Goal: Transaction & Acquisition: Book appointment/travel/reservation

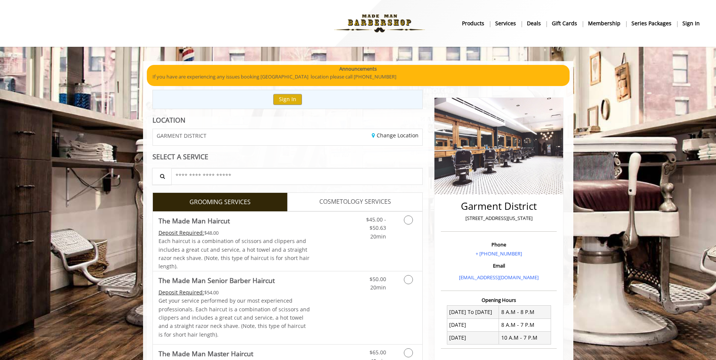
click at [290, 108] on div "Sign In" at bounding box center [288, 99] width 271 height 19
click at [289, 99] on button "Sign In" at bounding box center [287, 99] width 29 height 11
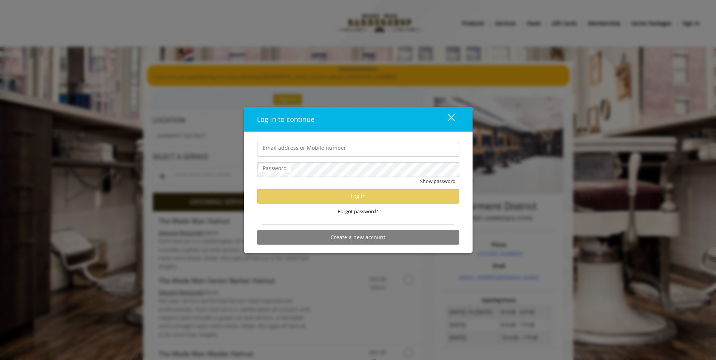
click at [290, 147] on input "Email address or Mobile number" at bounding box center [358, 149] width 202 height 15
type input "**********"
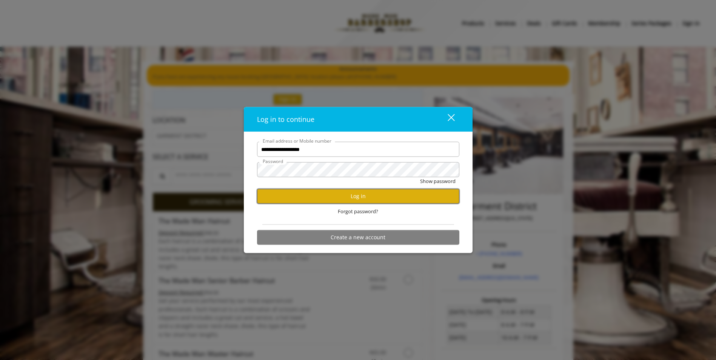
click at [378, 194] on button "Log in" at bounding box center [358, 196] width 202 height 15
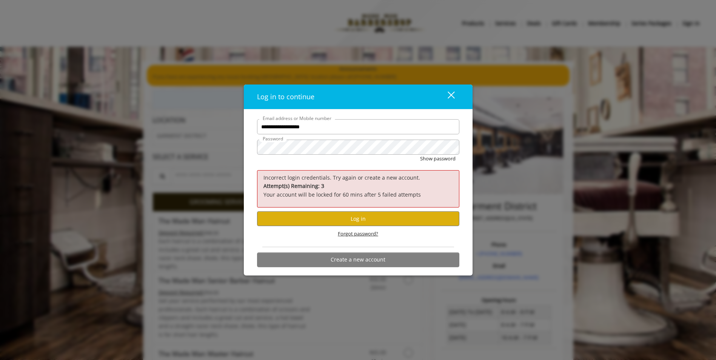
click at [359, 235] on span "Forgot password?" at bounding box center [358, 234] width 40 height 8
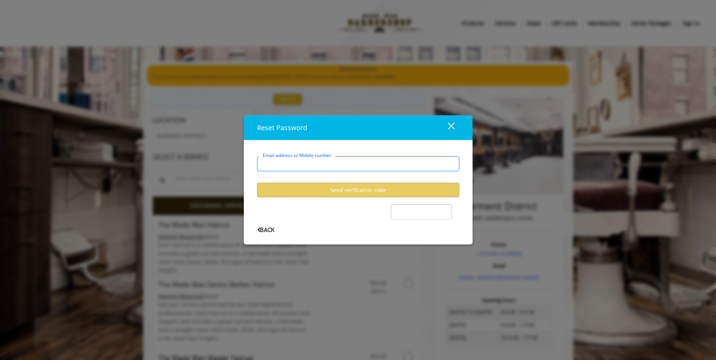
click at [287, 167] on input "Email address or Mobile number" at bounding box center [358, 163] width 202 height 15
type input "**********"
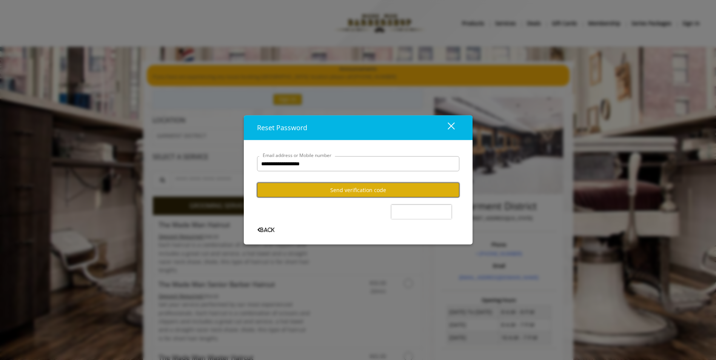
click at [369, 191] on button "Send verification code" at bounding box center [358, 190] width 202 height 15
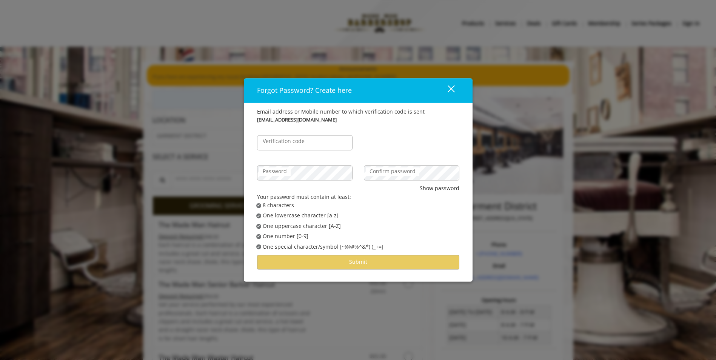
click at [286, 143] on label "Verification code" at bounding box center [283, 141] width 49 height 8
click at [286, 143] on input "Verification code" at bounding box center [305, 143] width 96 height 15
click at [280, 148] on input "Verification code" at bounding box center [305, 143] width 96 height 15
type input "******"
click at [280, 167] on div "Password" at bounding box center [305, 173] width 96 height 15
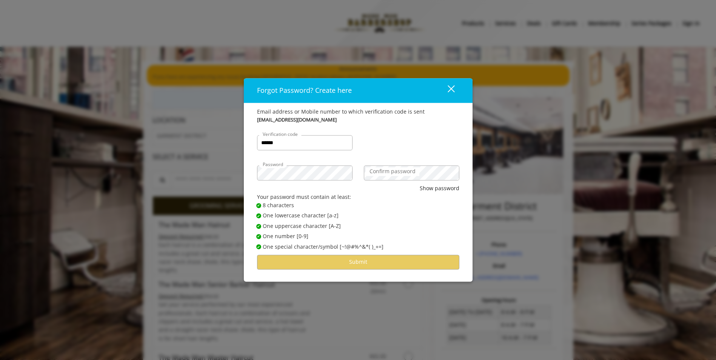
drag, startPoint x: 398, startPoint y: 176, endPoint x: 393, endPoint y: 176, distance: 4.2
click at [393, 176] on label "Confirm password" at bounding box center [393, 172] width 54 height 8
drag, startPoint x: 393, startPoint y: 176, endPoint x: 379, endPoint y: 174, distance: 14.4
click at [379, 174] on label "Confirm password" at bounding box center [393, 172] width 54 height 8
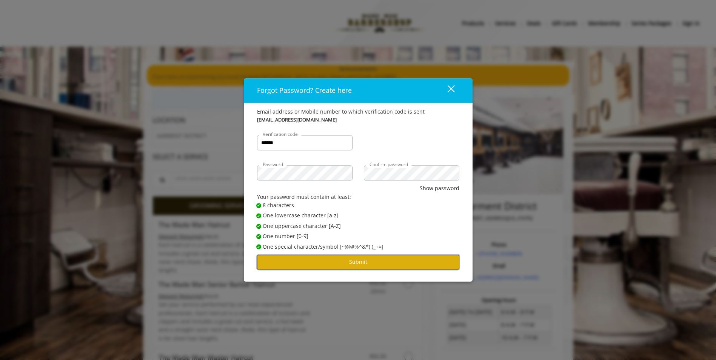
click at [359, 264] on button "Submit" at bounding box center [358, 262] width 202 height 15
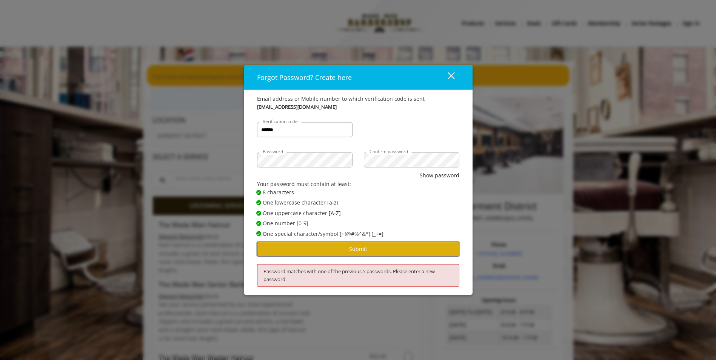
click at [358, 249] on button "Submit" at bounding box center [358, 249] width 202 height 15
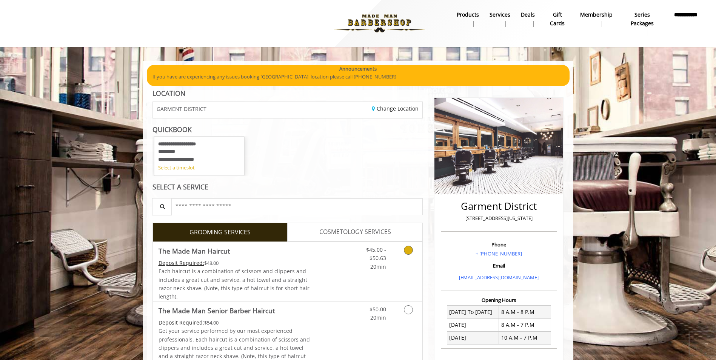
click at [408, 252] on icon "Grooming services" at bounding box center [408, 250] width 9 height 9
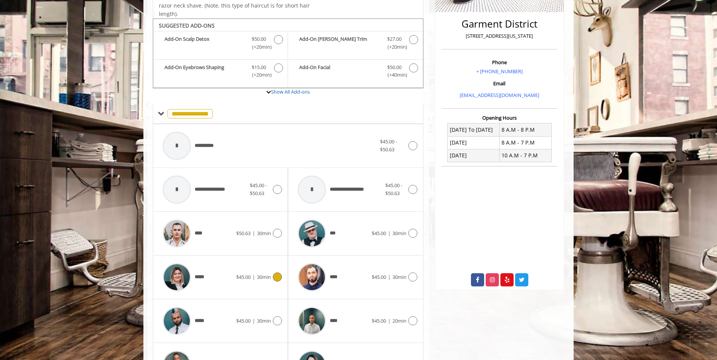
scroll to position [201, 0]
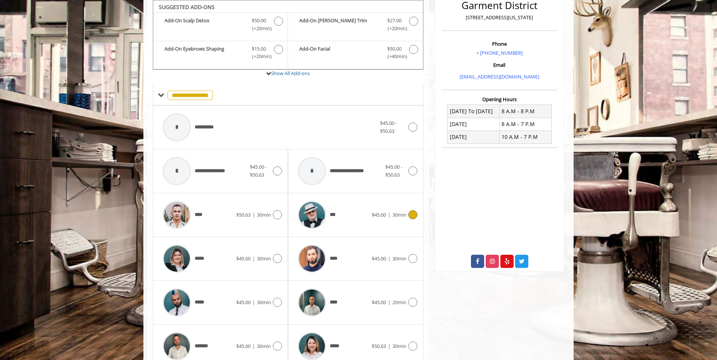
click at [412, 216] on icon at bounding box center [413, 214] width 9 height 9
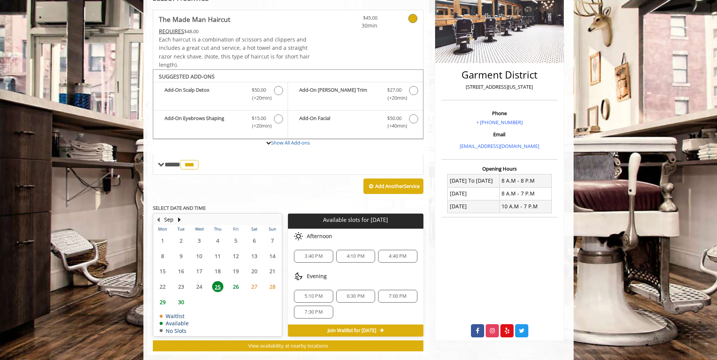
scroll to position [145, 0]
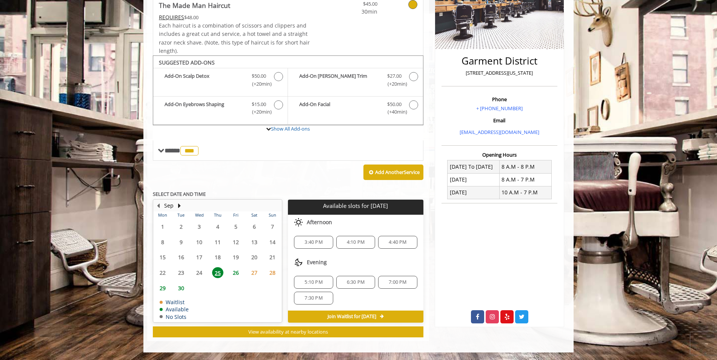
click at [312, 284] on span "5:10 PM" at bounding box center [314, 282] width 18 height 6
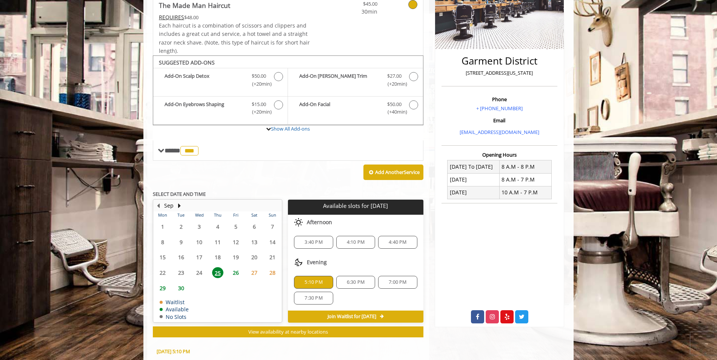
scroll to position [282, 0]
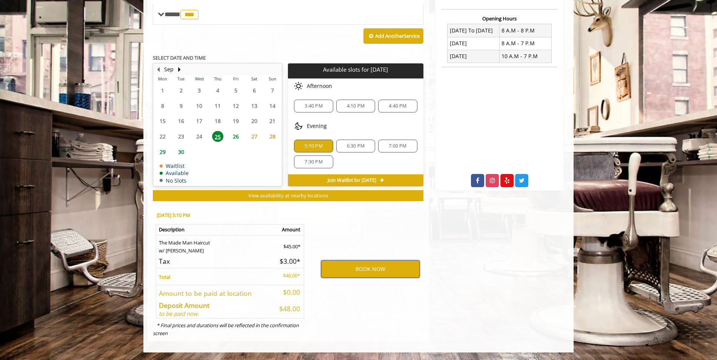
click at [367, 273] on button "BOOK NOW" at bounding box center [370, 269] width 99 height 17
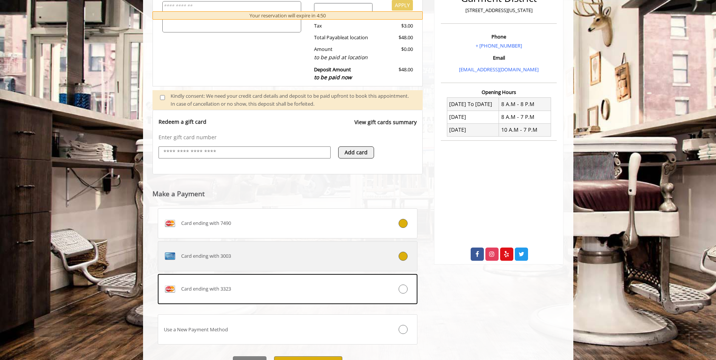
scroll to position [248, 0]
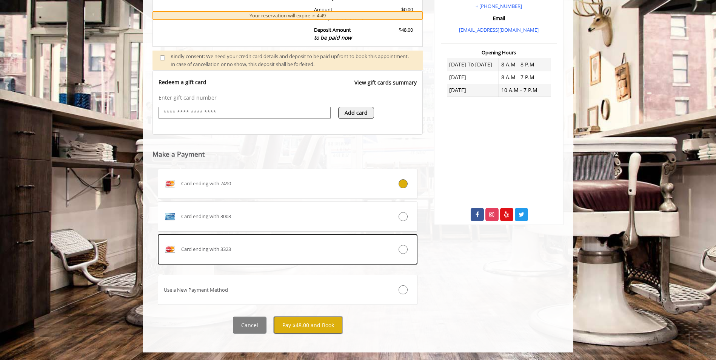
click at [310, 327] on button "Pay $48.00 and Book" at bounding box center [308, 325] width 68 height 17
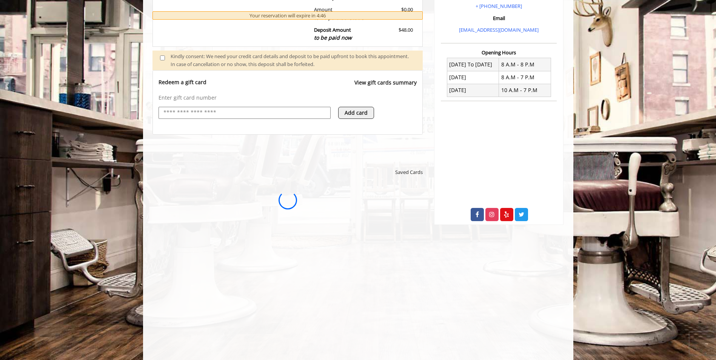
scroll to position [0, 0]
